Goal: Transaction & Acquisition: Obtain resource

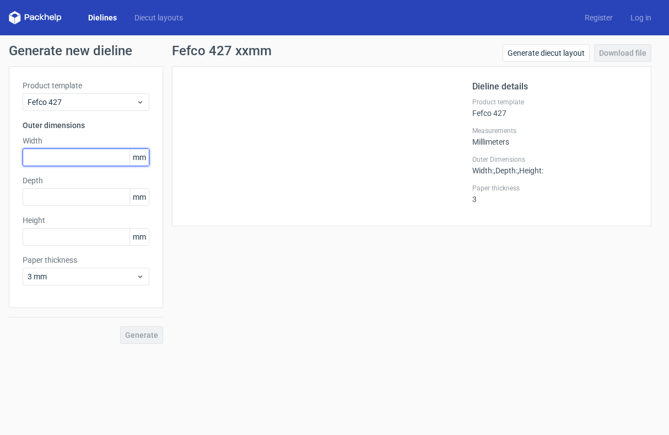
click at [80, 158] on input "text" at bounding box center [86, 157] width 127 height 18
type input "390"
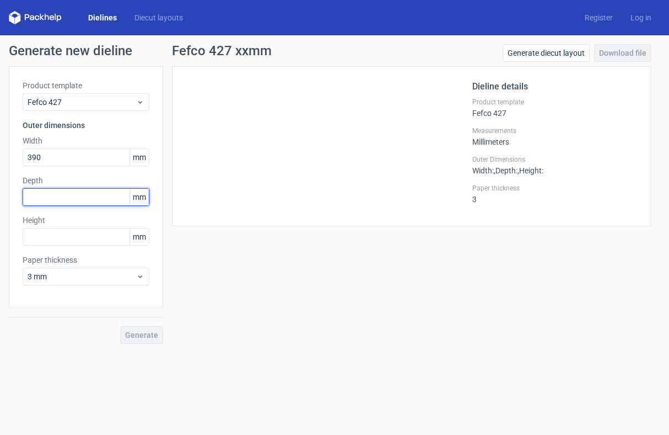
click at [42, 200] on input "text" at bounding box center [86, 197] width 127 height 18
type input "222"
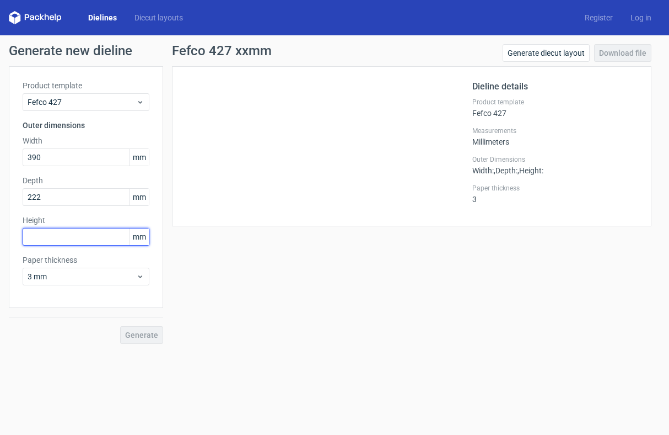
click at [86, 235] on input "text" at bounding box center [86, 237] width 127 height 18
type input "105"
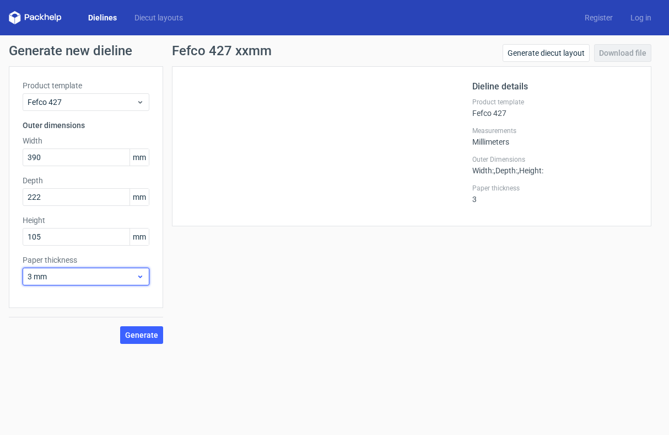
click at [134, 278] on span "3 mm" at bounding box center [82, 276] width 109 height 11
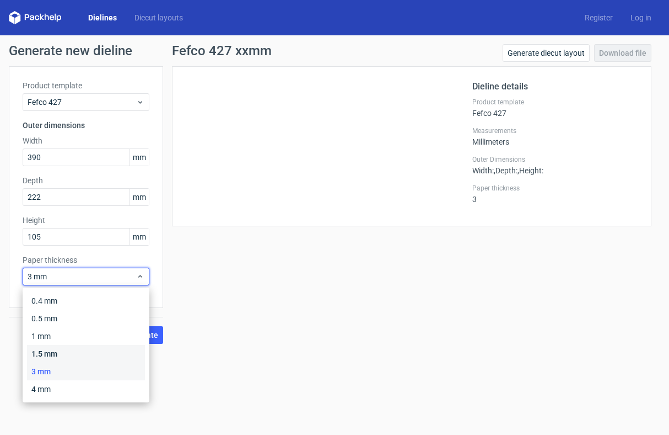
click at [75, 345] on div "1.5 mm" at bounding box center [86, 354] width 118 height 18
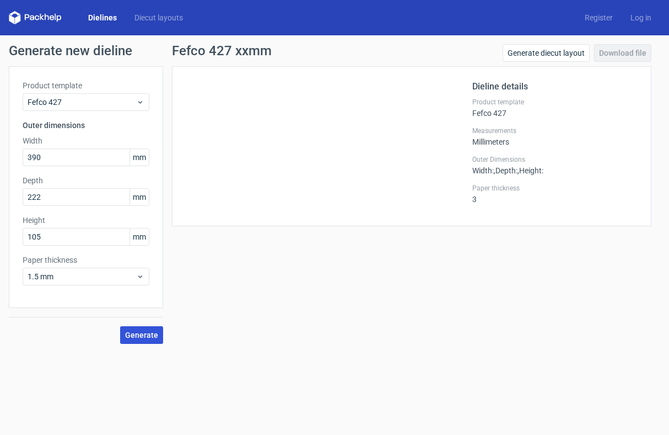
click at [129, 331] on span "Generate" at bounding box center [141, 335] width 33 height 8
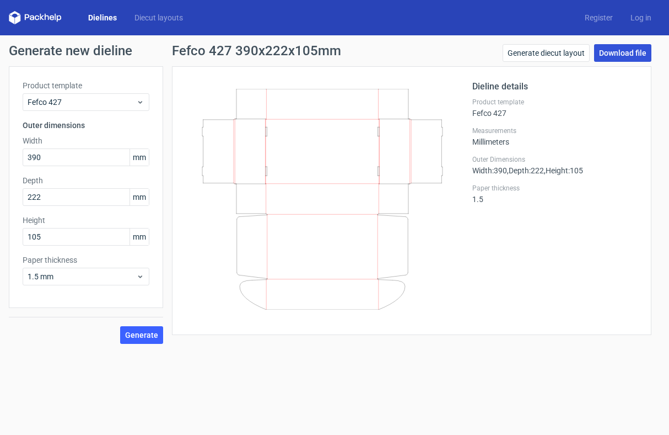
click at [634, 56] on link "Download file" at bounding box center [622, 53] width 57 height 18
click at [582, 52] on link "Generate diecut layout" at bounding box center [546, 53] width 87 height 18
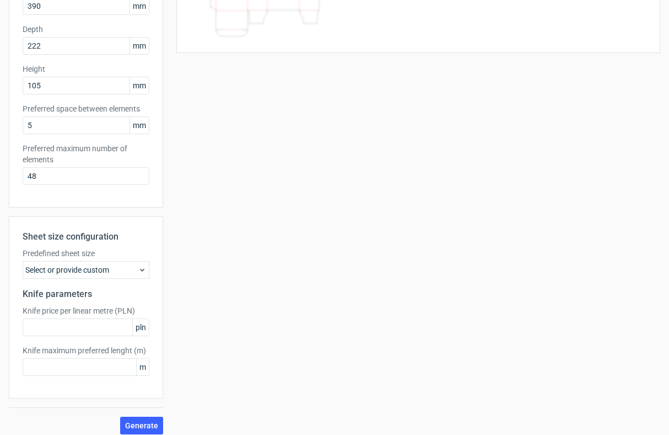
scroll to position [159, 0]
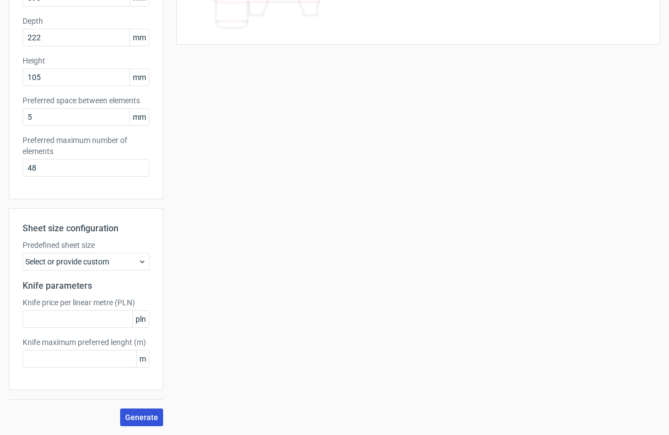
click at [151, 413] on span "Generate" at bounding box center [141, 417] width 33 height 8
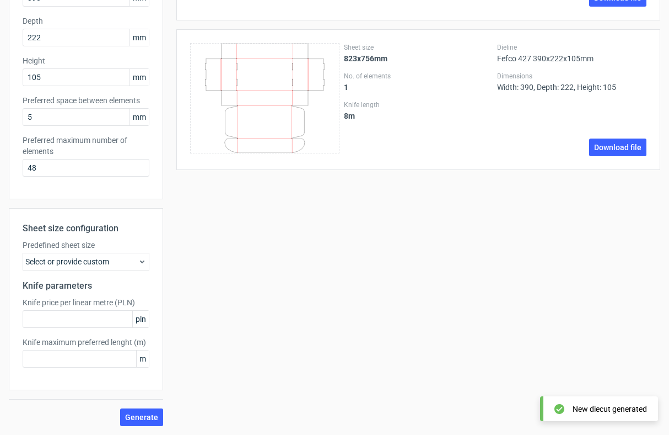
scroll to position [0, 0]
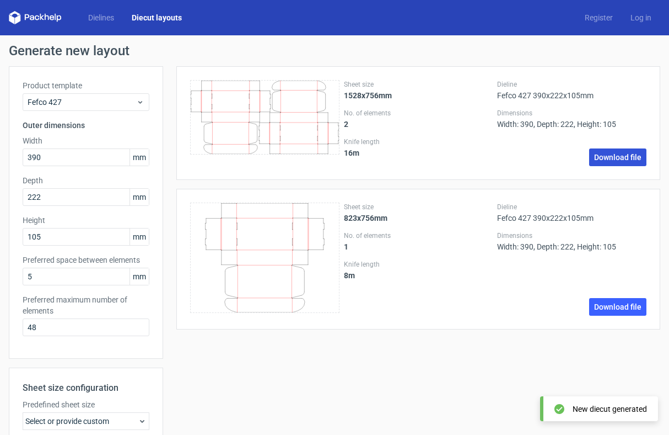
click at [611, 156] on link "Download file" at bounding box center [618, 157] width 57 height 18
